Goal: Task Accomplishment & Management: Use online tool/utility

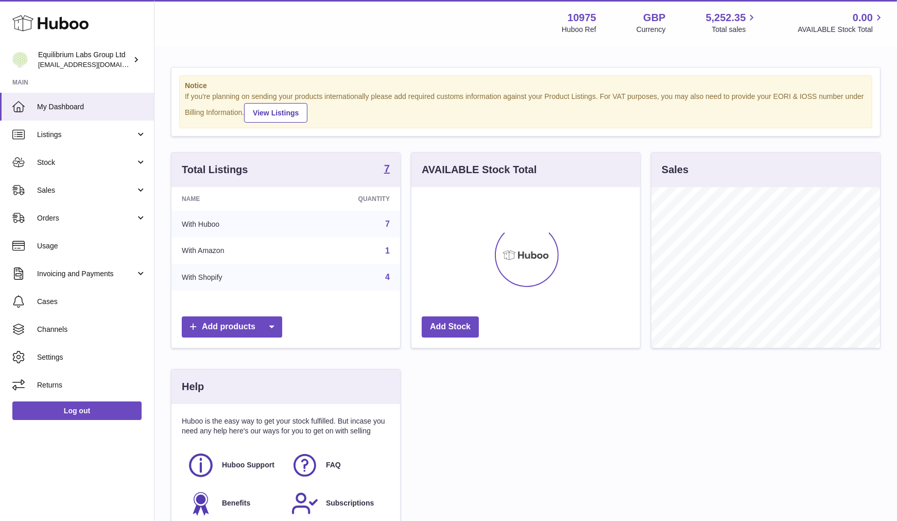
scroll to position [161, 229]
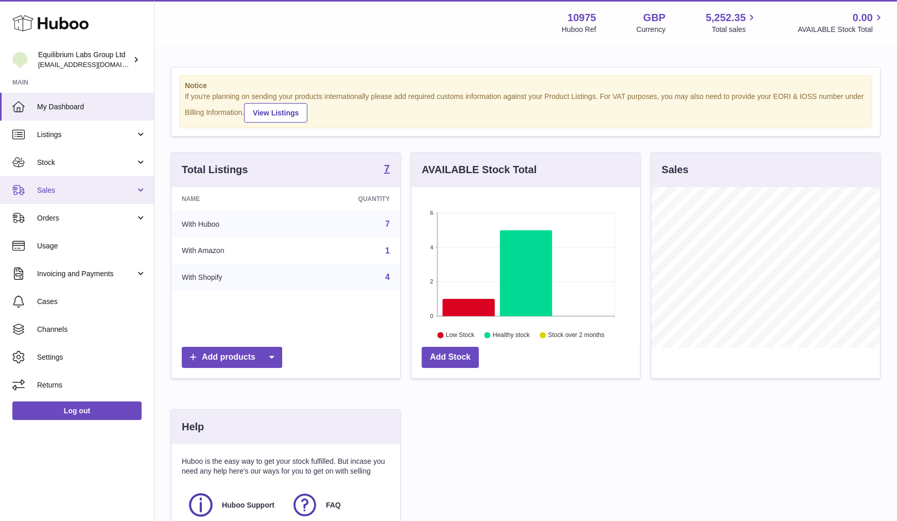
click at [42, 192] on span "Sales" at bounding box center [86, 190] width 98 height 10
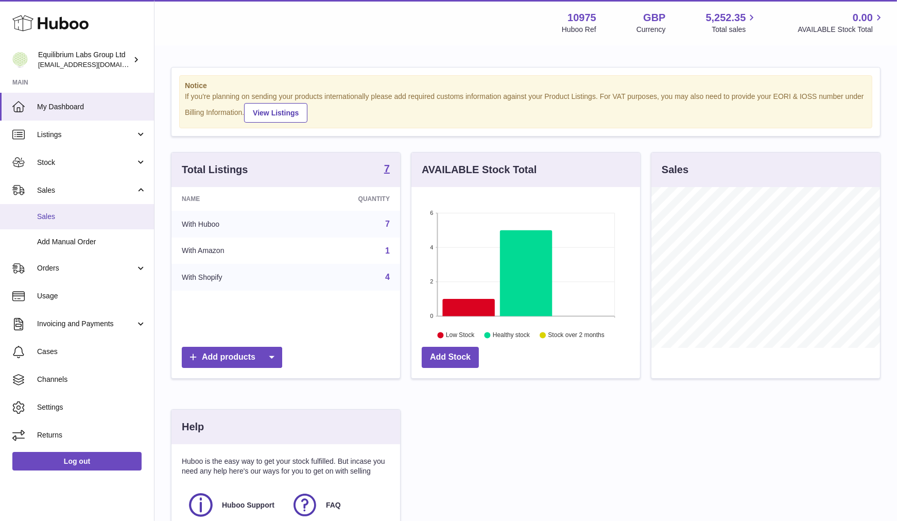
click at [44, 219] on span "Sales" at bounding box center [91, 217] width 109 height 10
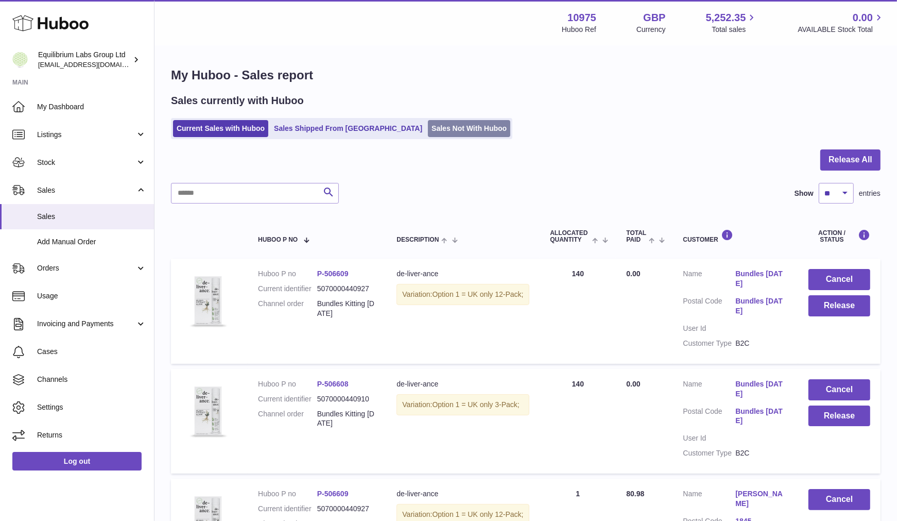
click at [428, 122] on link "Sales Not With Huboo" at bounding box center [469, 128] width 82 height 17
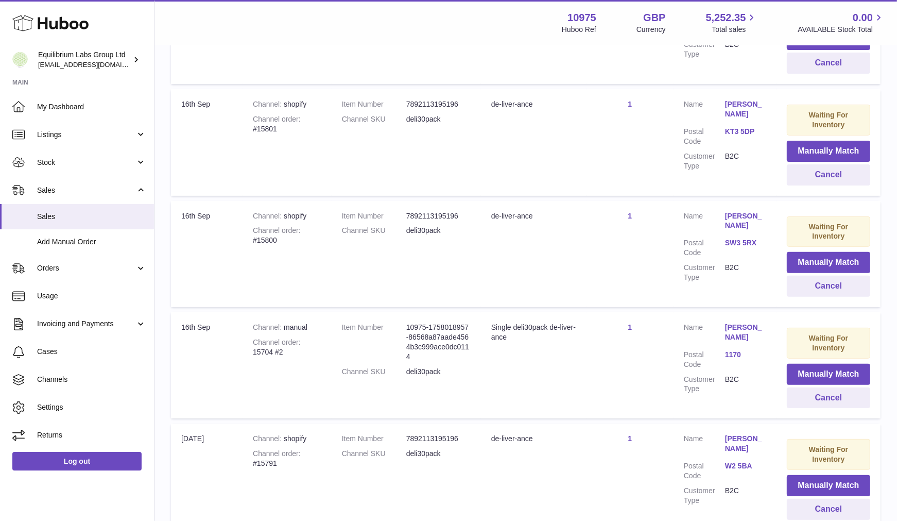
scroll to position [392, 0]
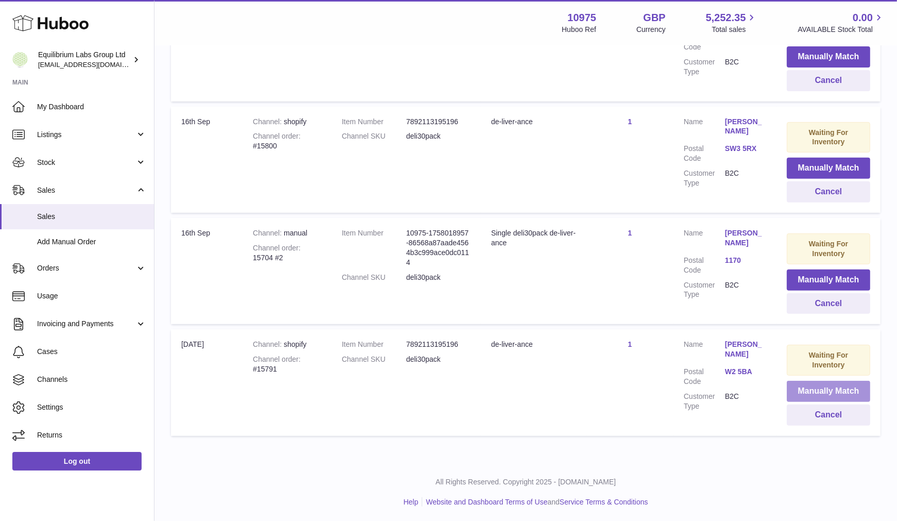
click at [820, 387] on button "Manually Match" at bounding box center [828, 391] width 83 height 21
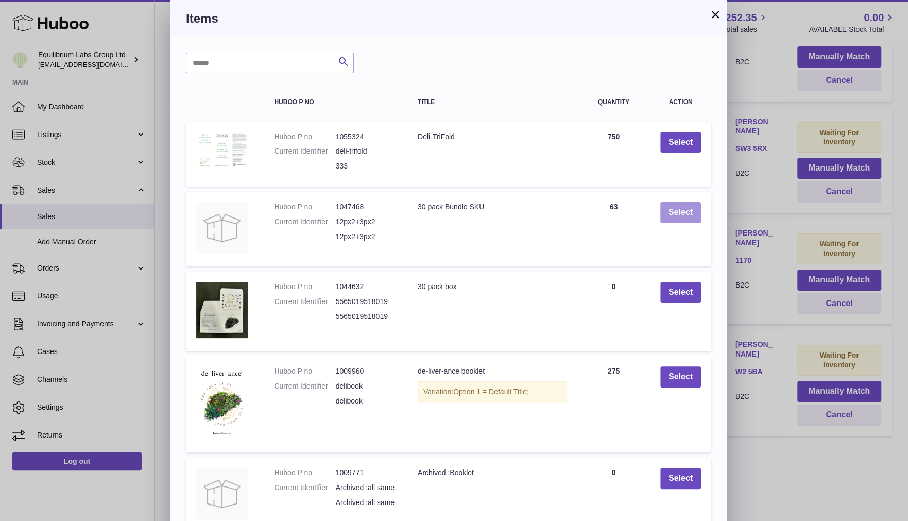
click at [692, 202] on button "Select" at bounding box center [680, 212] width 41 height 21
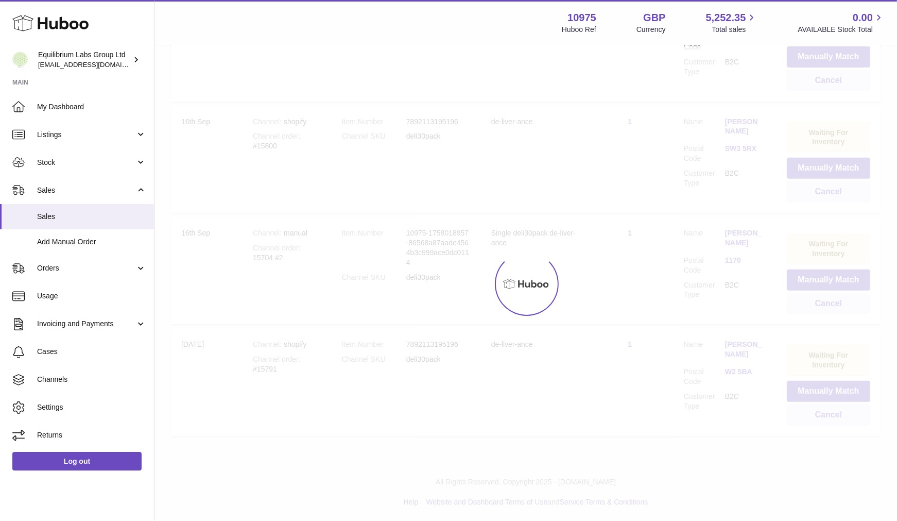
scroll to position [280, 0]
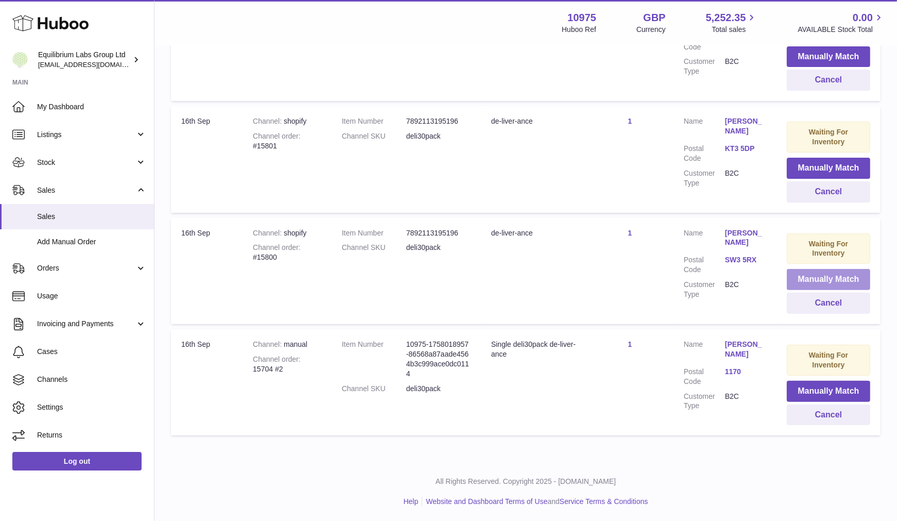
click at [822, 282] on button "Manually Match" at bounding box center [828, 279] width 83 height 21
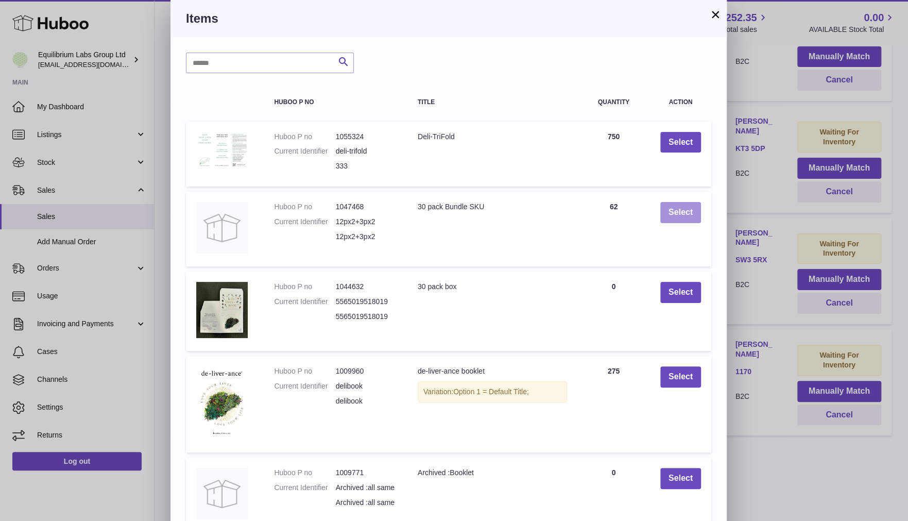
click at [693, 211] on button "Select" at bounding box center [680, 212] width 41 height 21
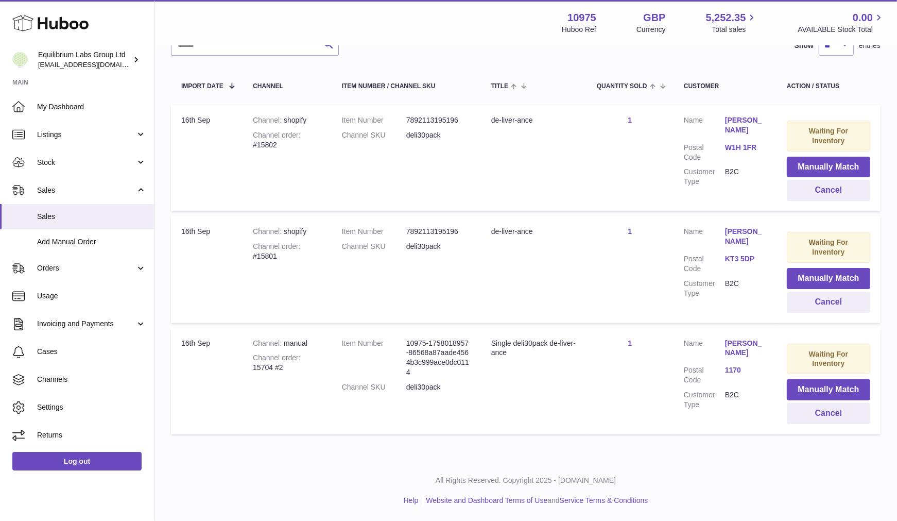
scroll to position [169, 0]
click at [806, 275] on button "Manually Match" at bounding box center [828, 279] width 83 height 21
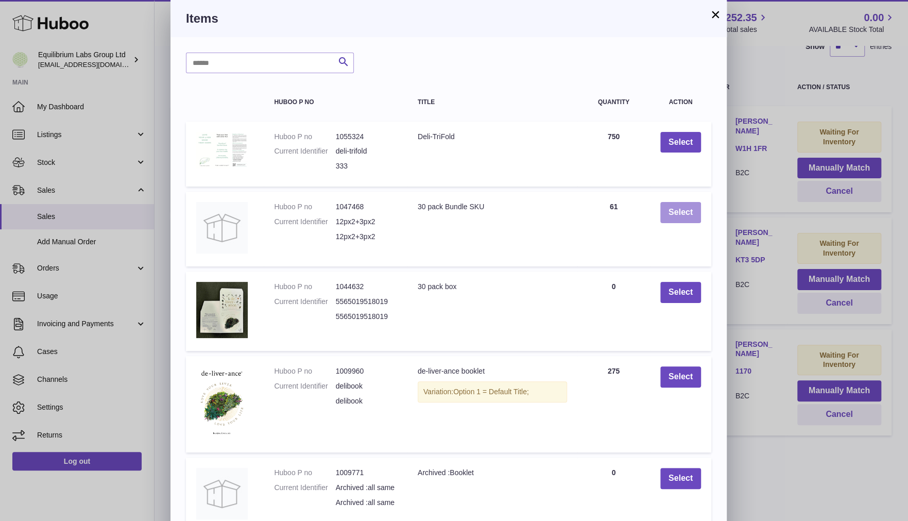
click at [667, 212] on button "Select" at bounding box center [680, 212] width 41 height 21
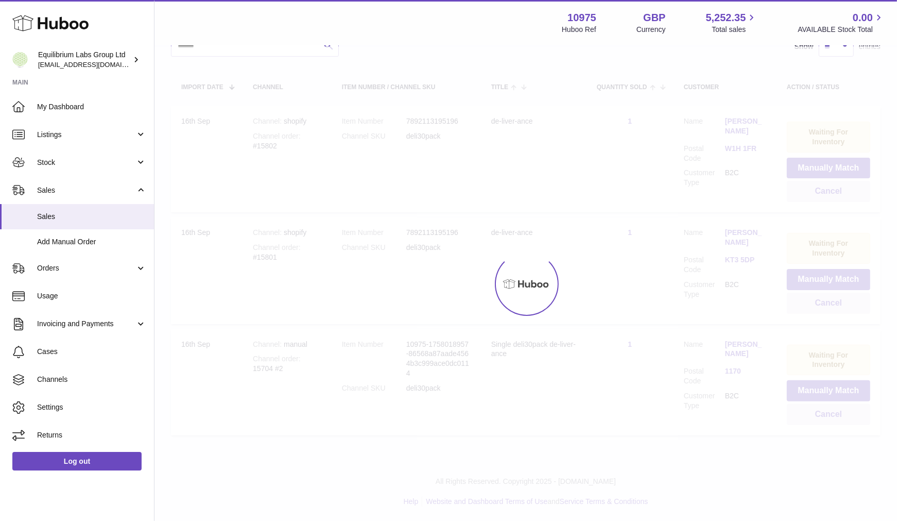
scroll to position [58, 0]
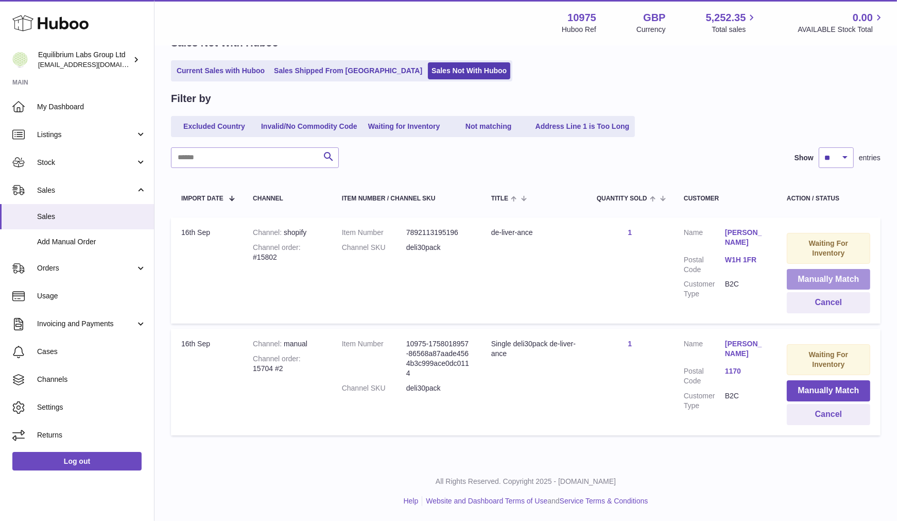
click at [818, 275] on button "Manually Match" at bounding box center [828, 279] width 83 height 21
click at [760, 124] on div at bounding box center [448, 260] width 897 height 521
click at [824, 269] on button "Manually Match" at bounding box center [828, 279] width 83 height 21
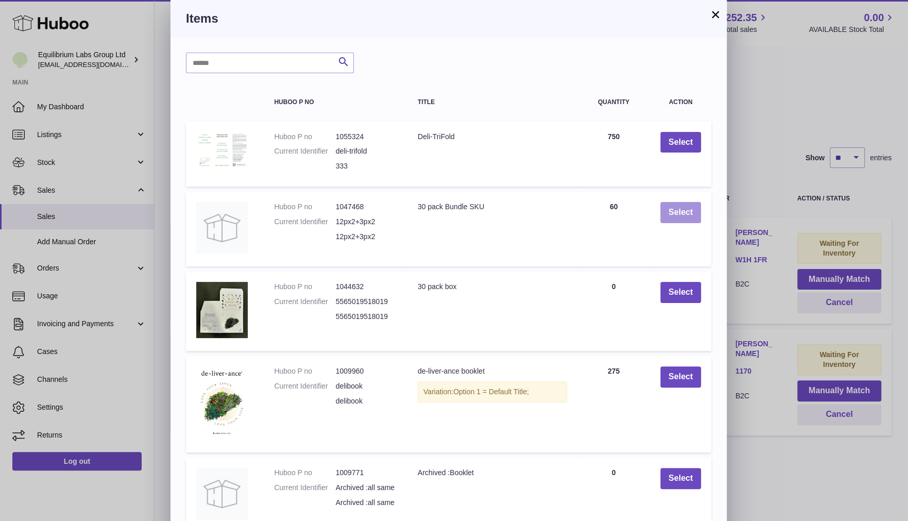
click at [676, 213] on button "Select" at bounding box center [680, 212] width 41 height 21
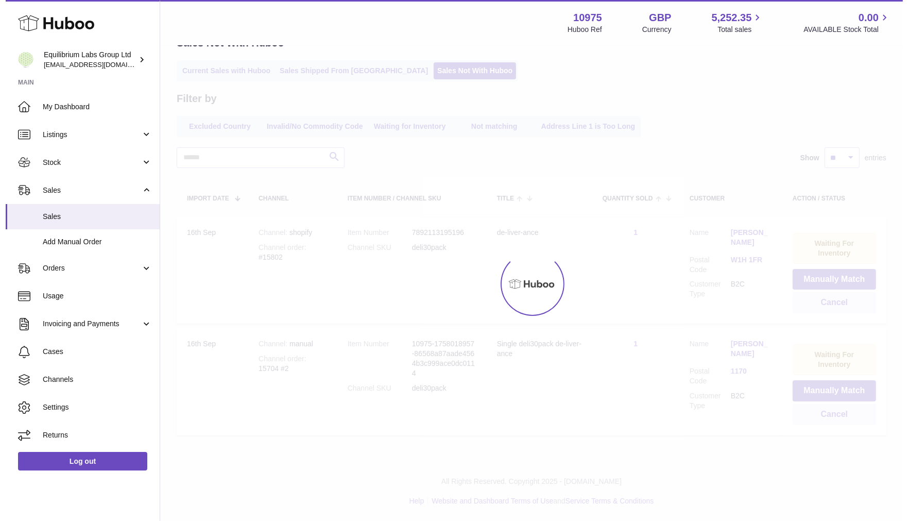
scroll to position [0, 0]
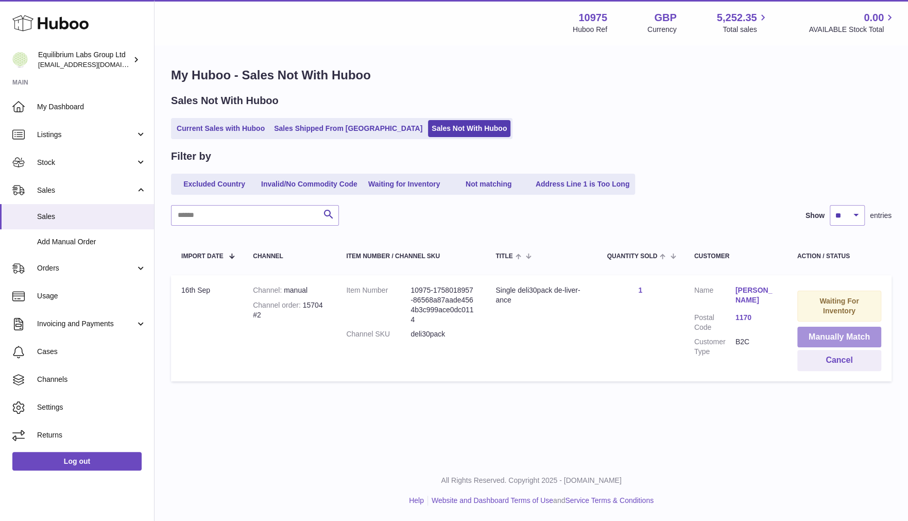
click at [836, 337] on button "Manually Match" at bounding box center [839, 337] width 84 height 21
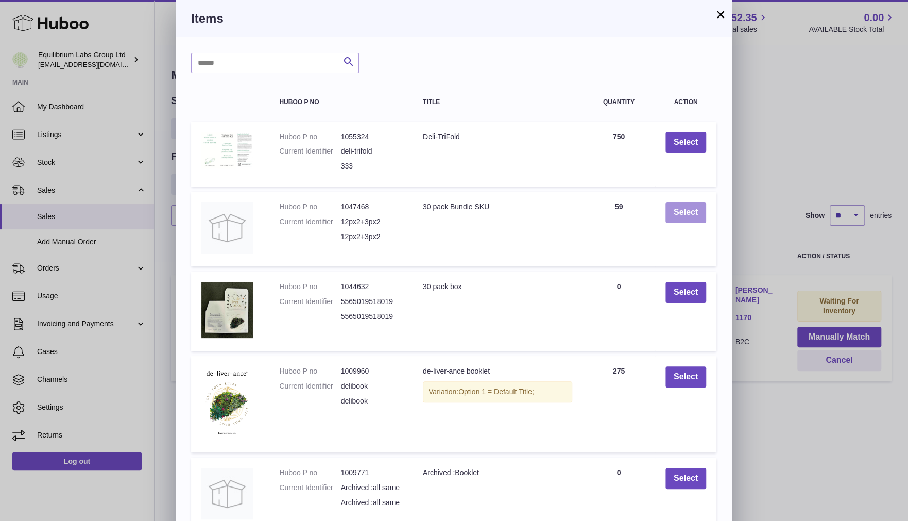
click at [689, 219] on button "Select" at bounding box center [686, 212] width 41 height 21
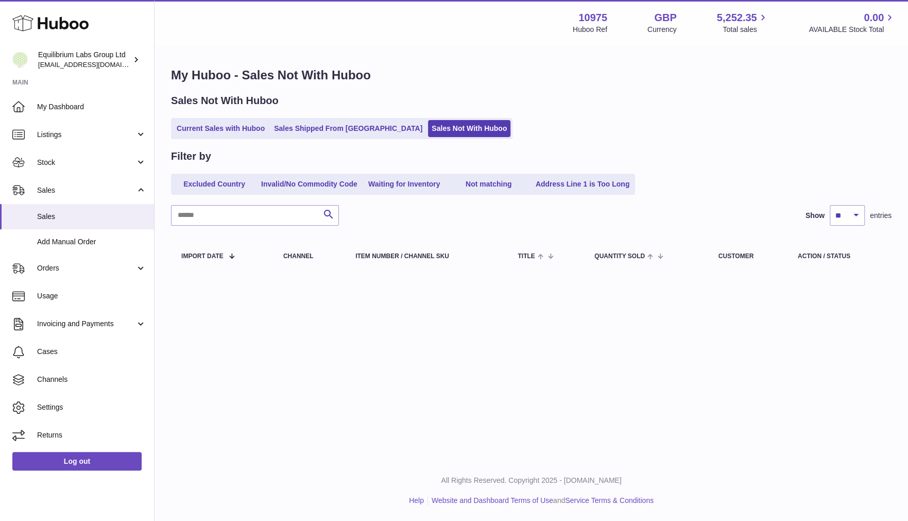
click at [592, 342] on div "Menu Huboo 10975 Huboo Ref GBP Currency 5,252.35 Total sales 0.00 AVAILABLE Sto…" at bounding box center [532, 230] width 754 height 460
